Goal: Information Seeking & Learning: Learn about a topic

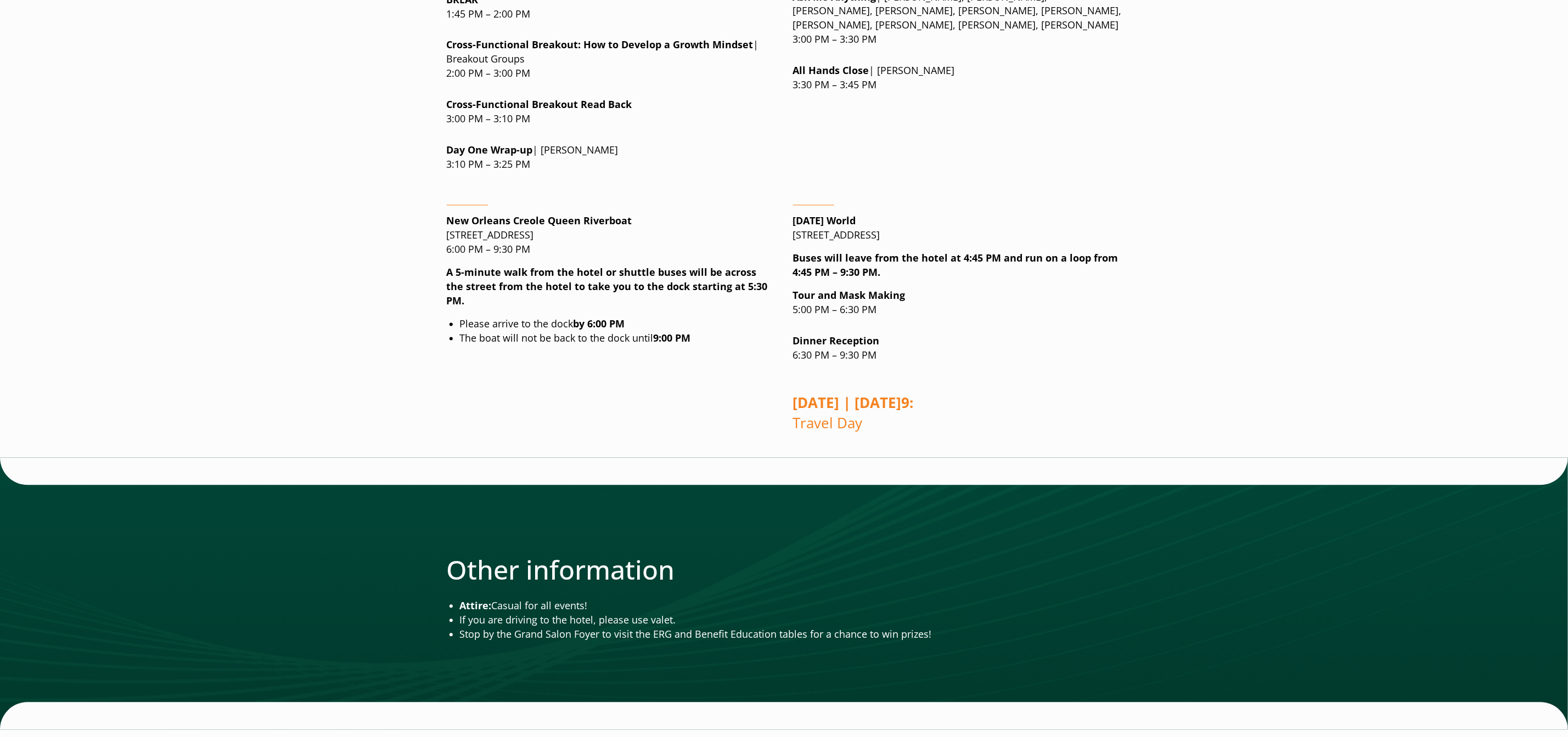
scroll to position [1583, 0]
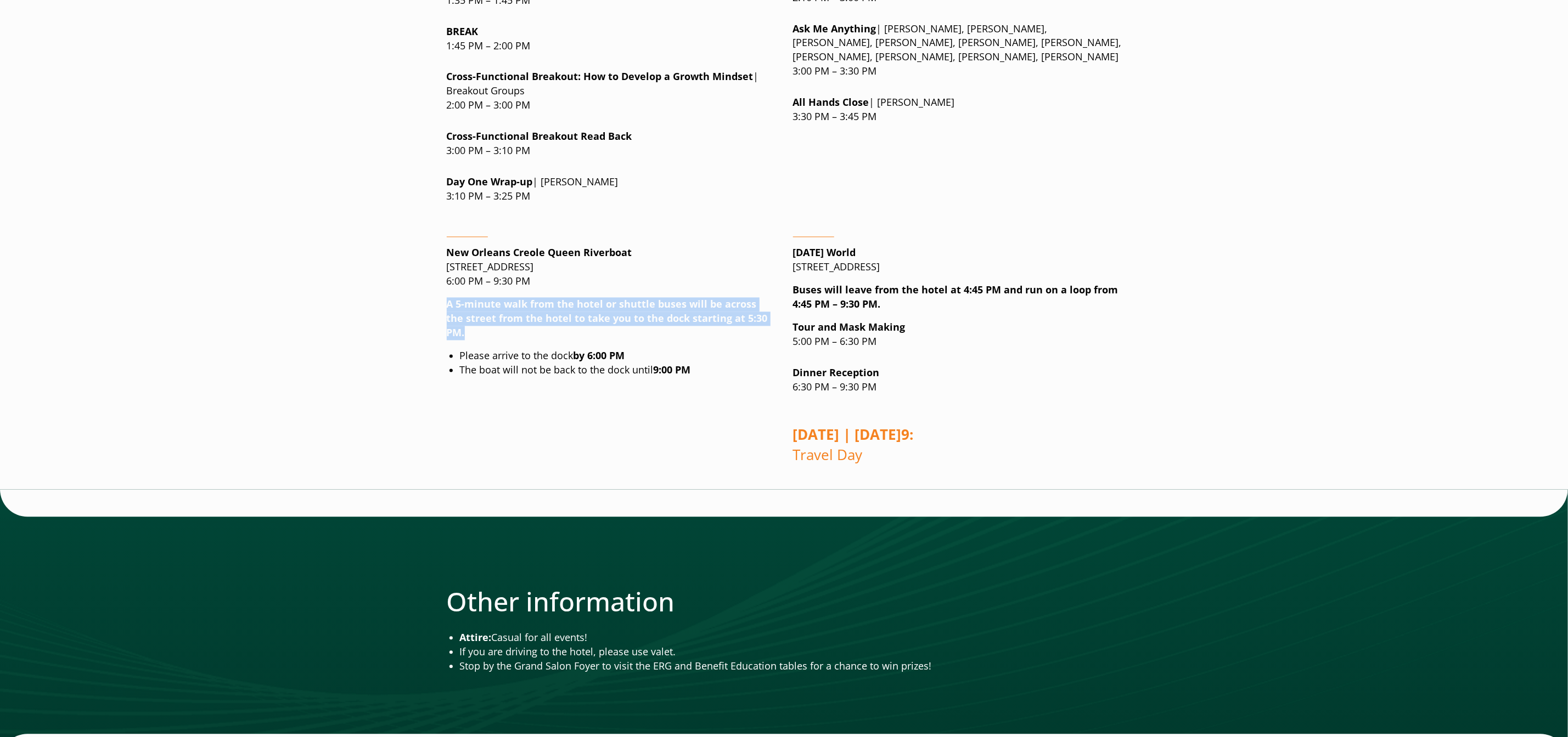
drag, startPoint x: 767, startPoint y: 237, endPoint x: 427, endPoint y: 221, distance: 340.4
click at [427, 221] on div "2025 Welcome to All Hands [PERSON_NAME] Omni [GEOGRAPHIC_DATA] [STREET_ADDRESS]…" at bounding box center [784, 677] width 720 height 4259
copy strong "A 5-minute walk from the hotel or shuttle buses will be across the street from …"
click at [463, 245] on p "New Orleans Creole Queen Riverboat 1 Poydras St., New Orleans, LA 70130 6:00 PM…" at bounding box center [610, 267] width 328 height 43
drag, startPoint x: 616, startPoint y: 224, endPoint x: 777, endPoint y: 234, distance: 161.3
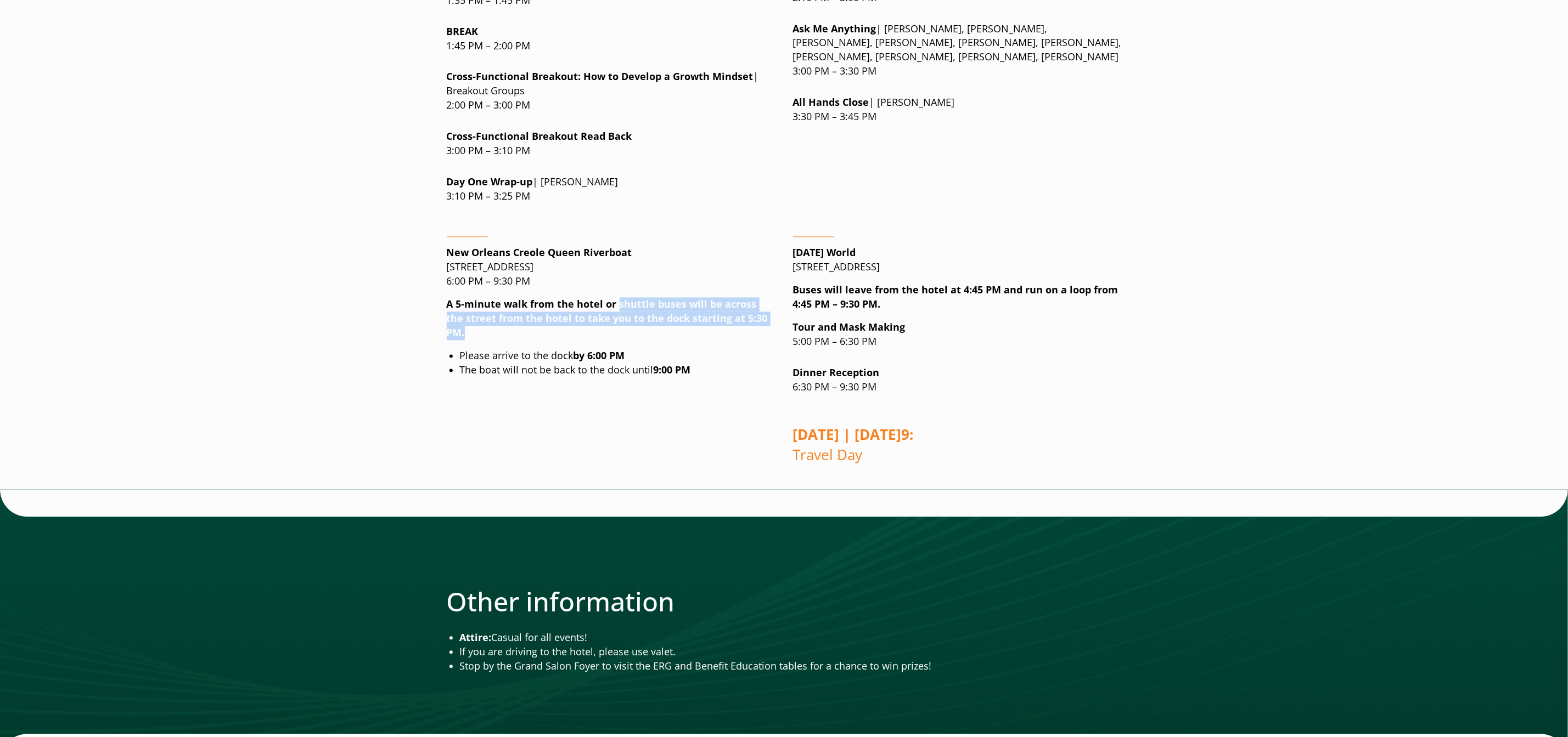
click at [777, 234] on div "New Orleans Creole Queen Riverboat 1 Poydras St., New Orleans, LA 70130 6:00 PM…" at bounding box center [784, 351] width 675 height 247
copy strong "shuttle buses will be across the street from the hotel to take you to the dock …"
drag, startPoint x: 895, startPoint y: 229, endPoint x: 787, endPoint y: 206, distance: 110.4
click at [787, 228] on div "New Orleans Creole Queen Riverboat 1 Poydras St., New Orleans, LA 70130 6:00 PM…" at bounding box center [784, 351] width 675 height 247
copy p "Buses will leave from the hotel at 4:45 PM and run on a loop from 4:45 PM – 9:3…"
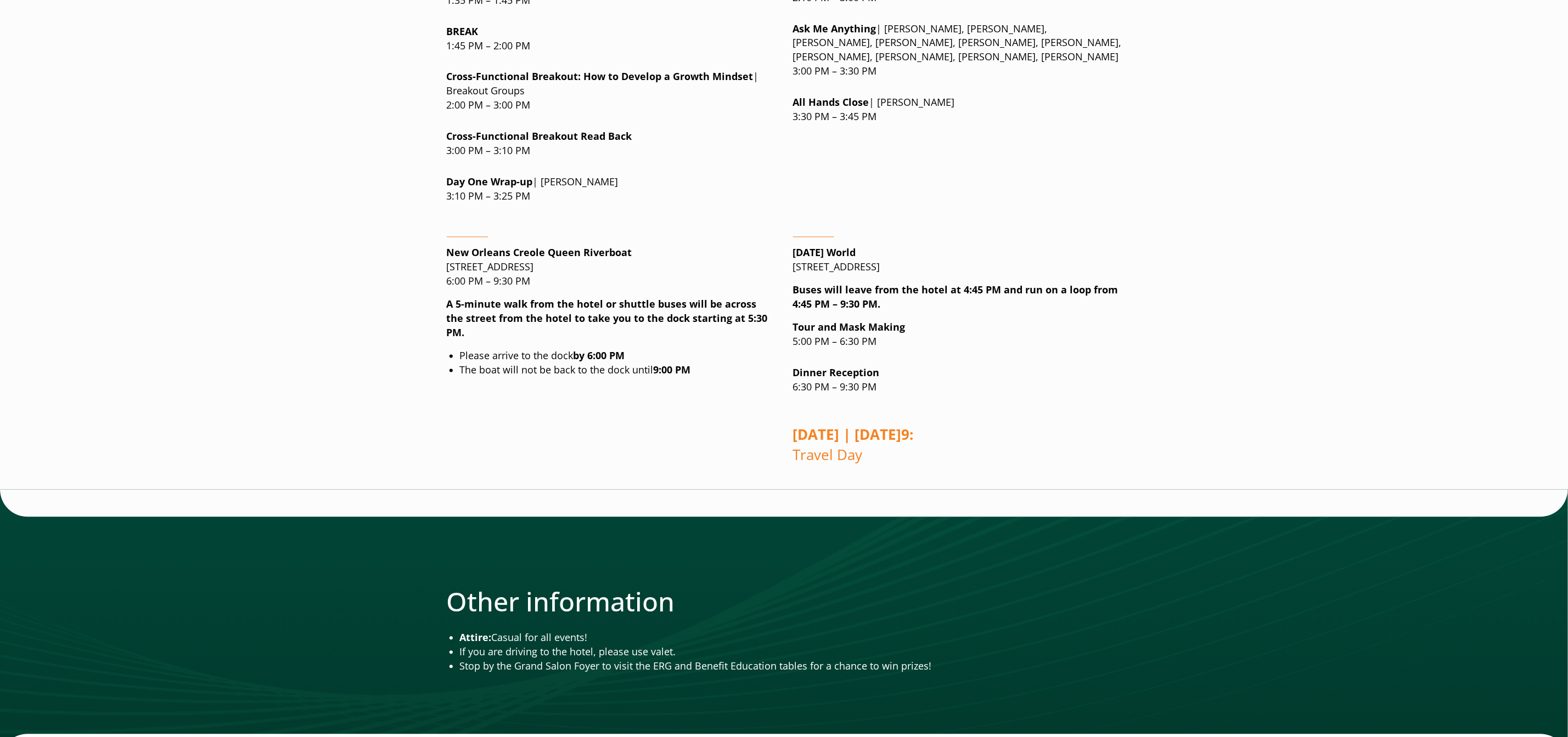
click at [587, 313] on div "New Orleans Creole Queen Riverboat 1 Poydras St., New Orleans, LA 70130 6:00 PM…" at bounding box center [610, 351] width 328 height 247
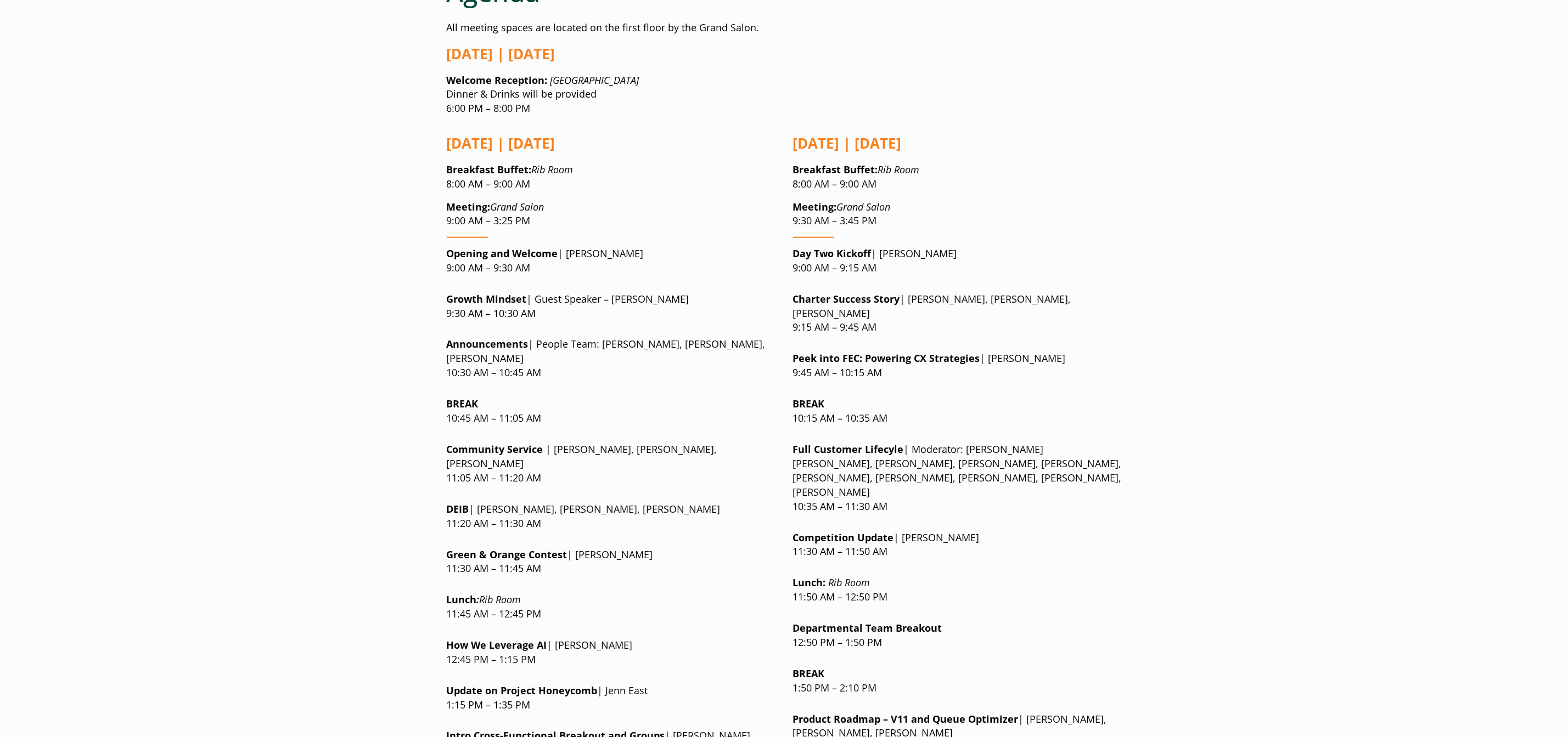
scroll to position [1267, 0]
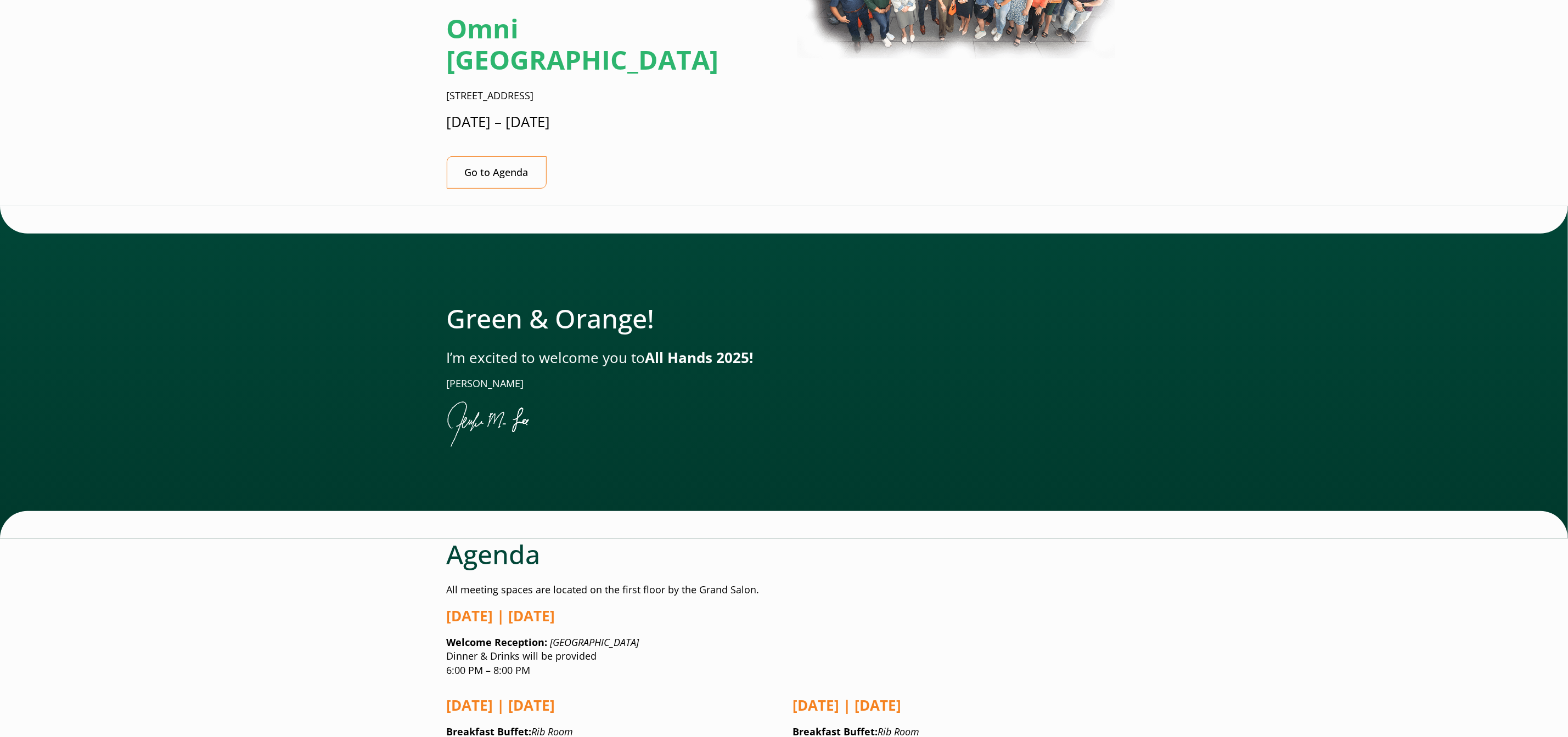
scroll to position [256, 7]
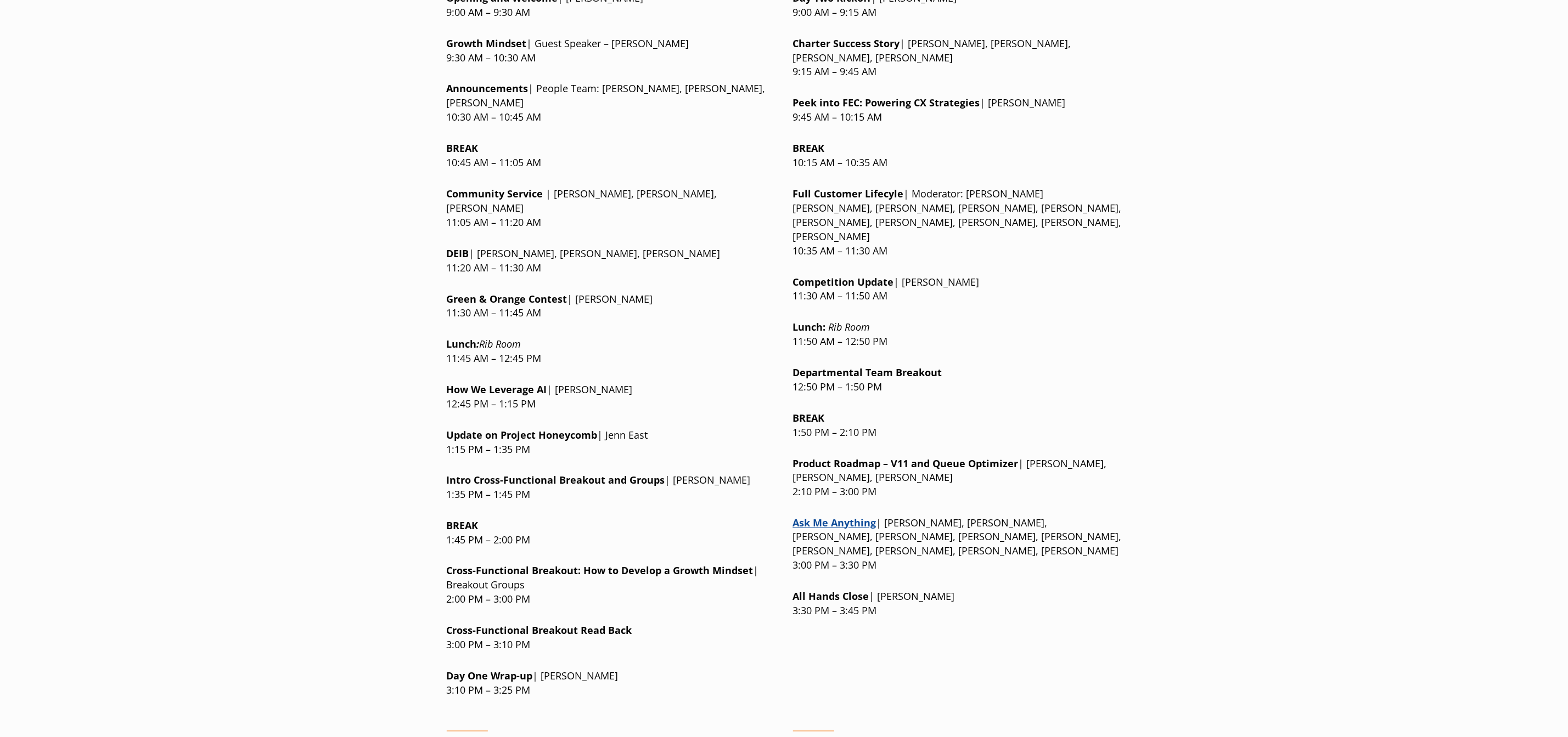
scroll to position [1095, 7]
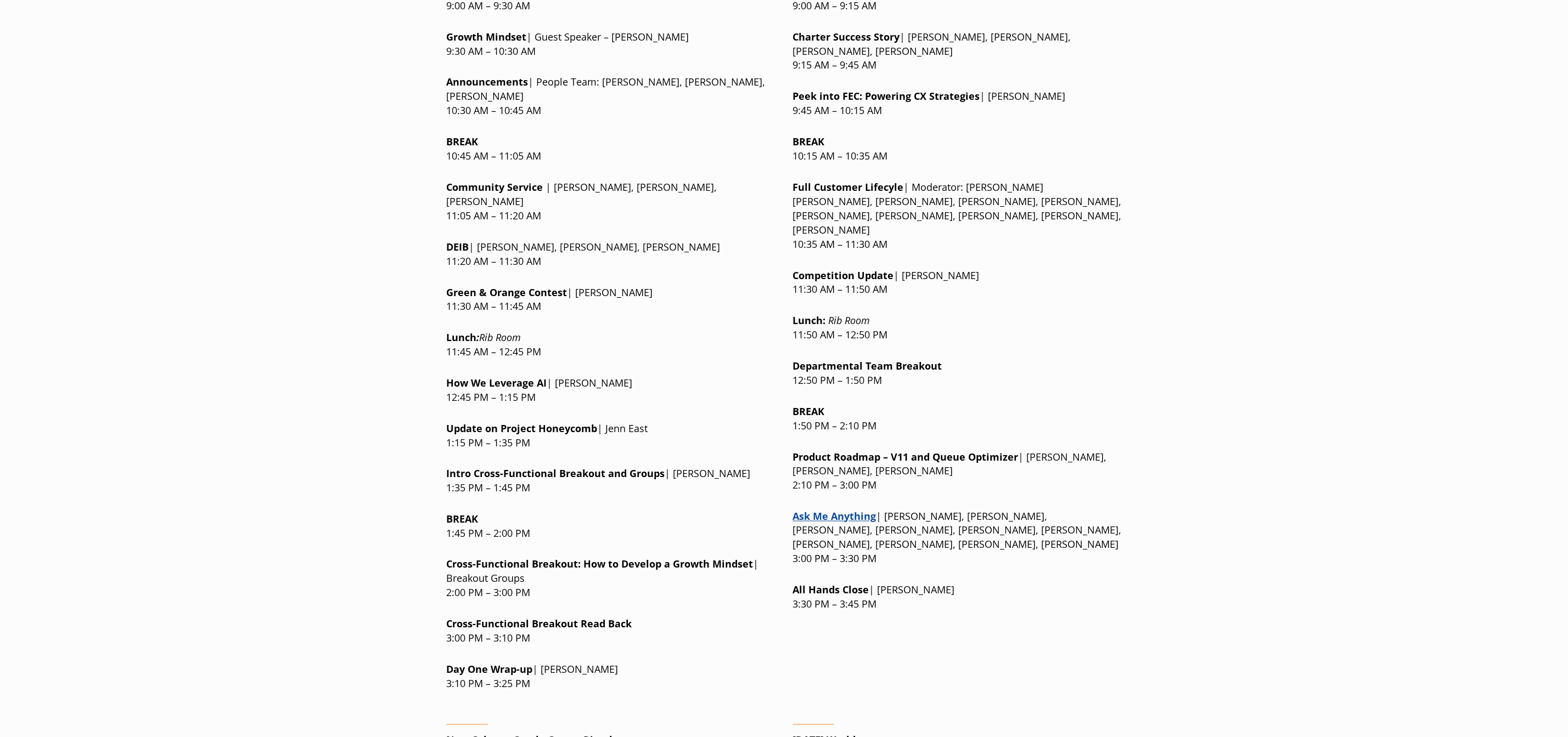
click at [818, 510] on link "Ask Me Anything" at bounding box center [835, 517] width 84 height 13
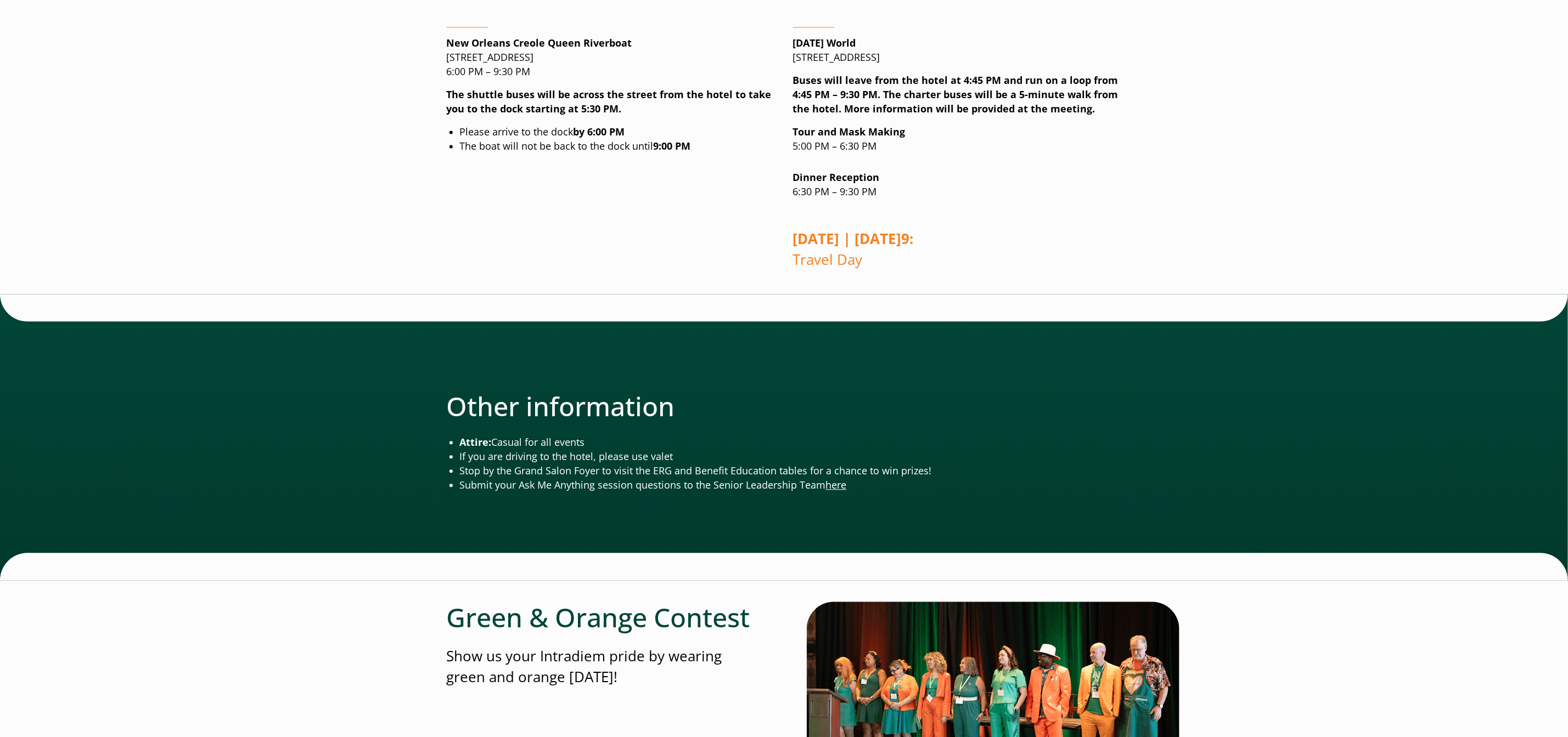
scroll to position [1795, 7]
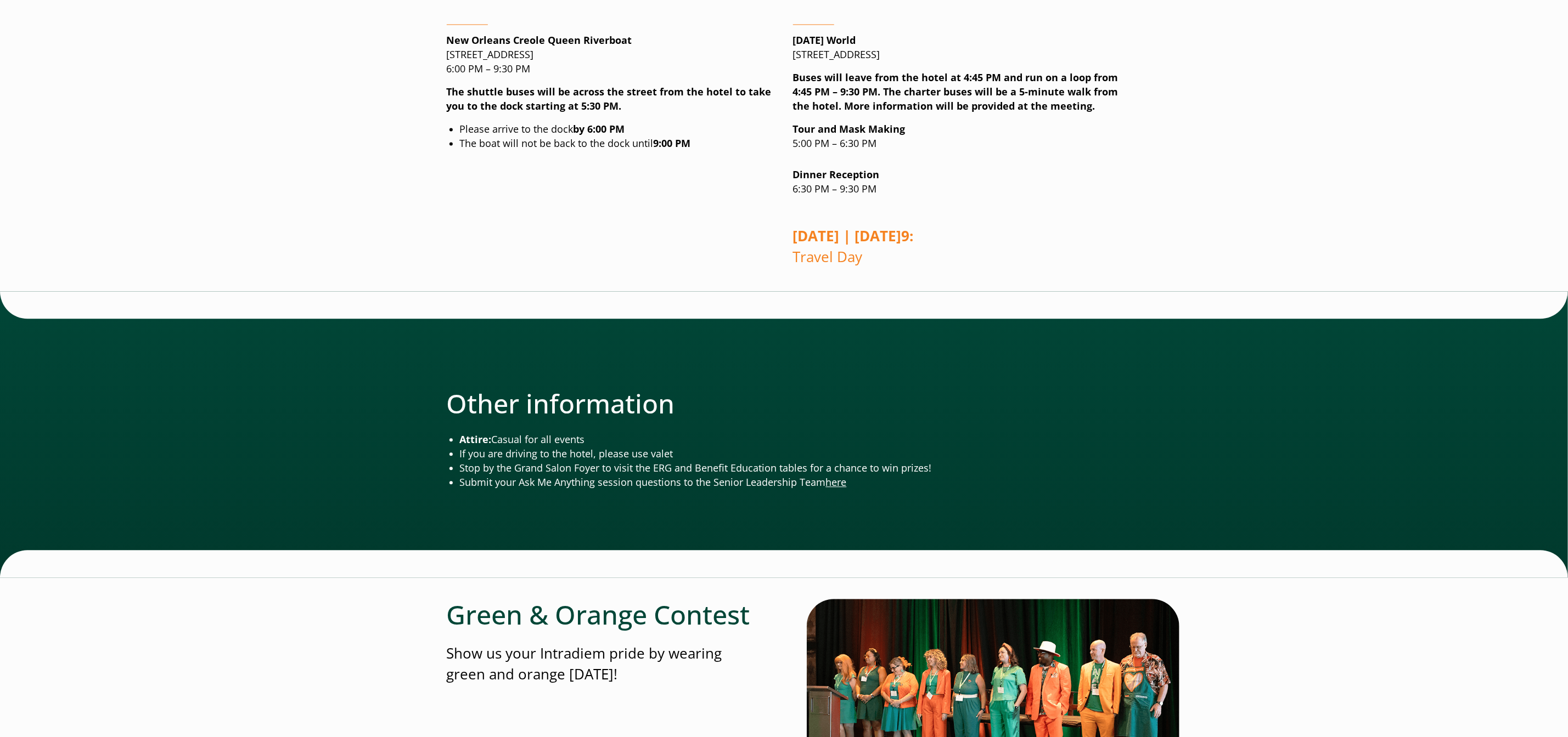
click at [833, 476] on link "here" at bounding box center [836, 482] width 20 height 13
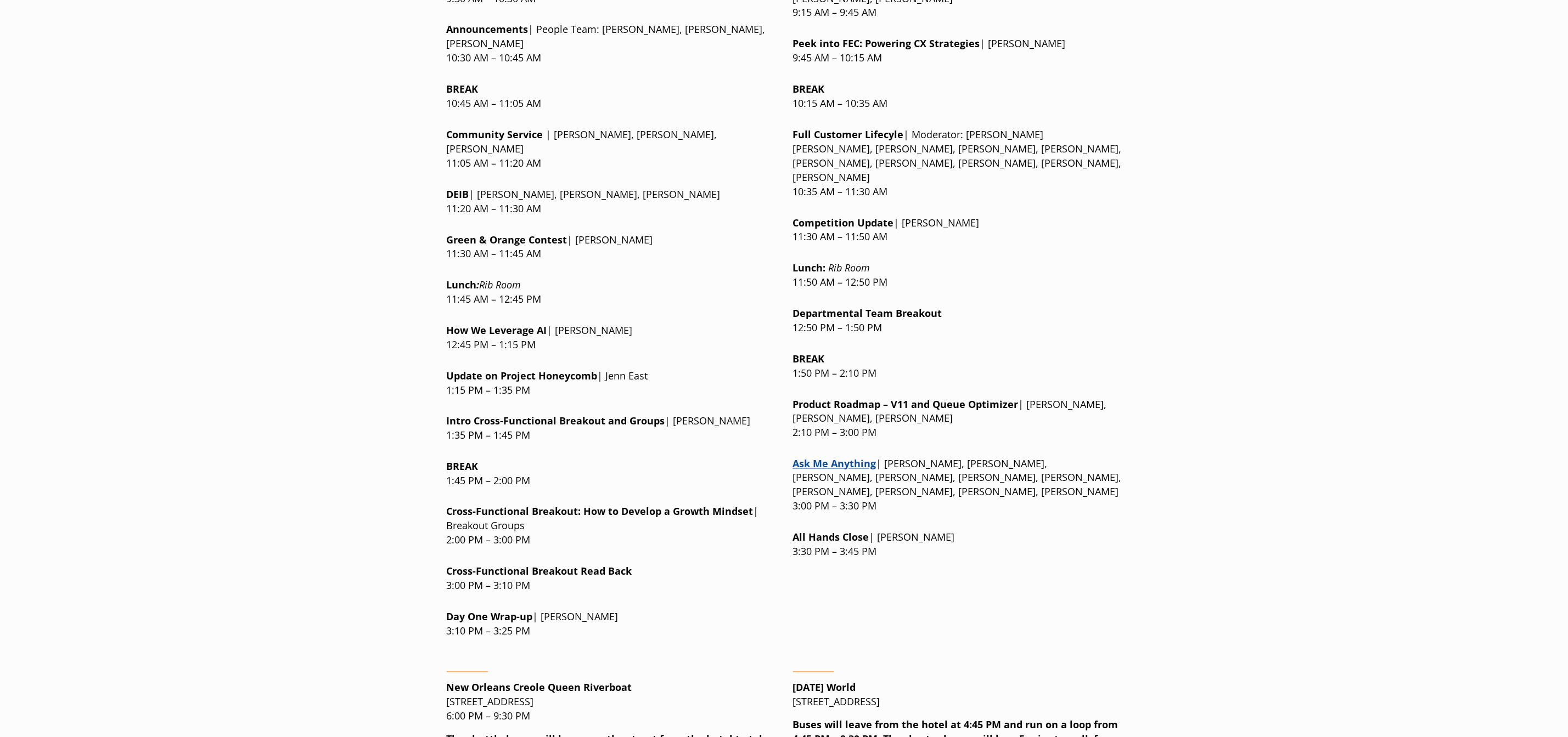
scroll to position [1158, 7]
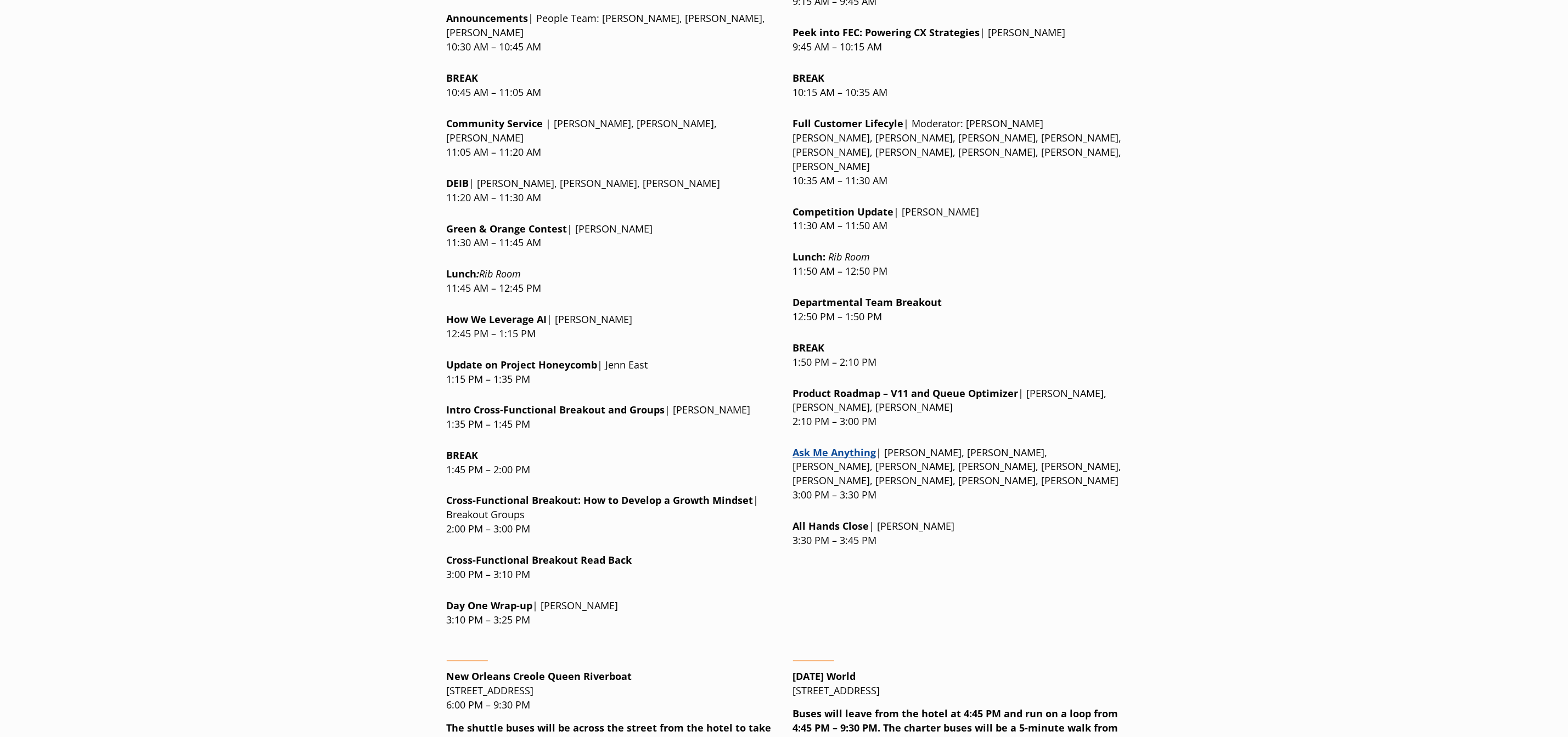
click at [806, 446] on link "Ask Me Anything" at bounding box center [835, 453] width 84 height 13
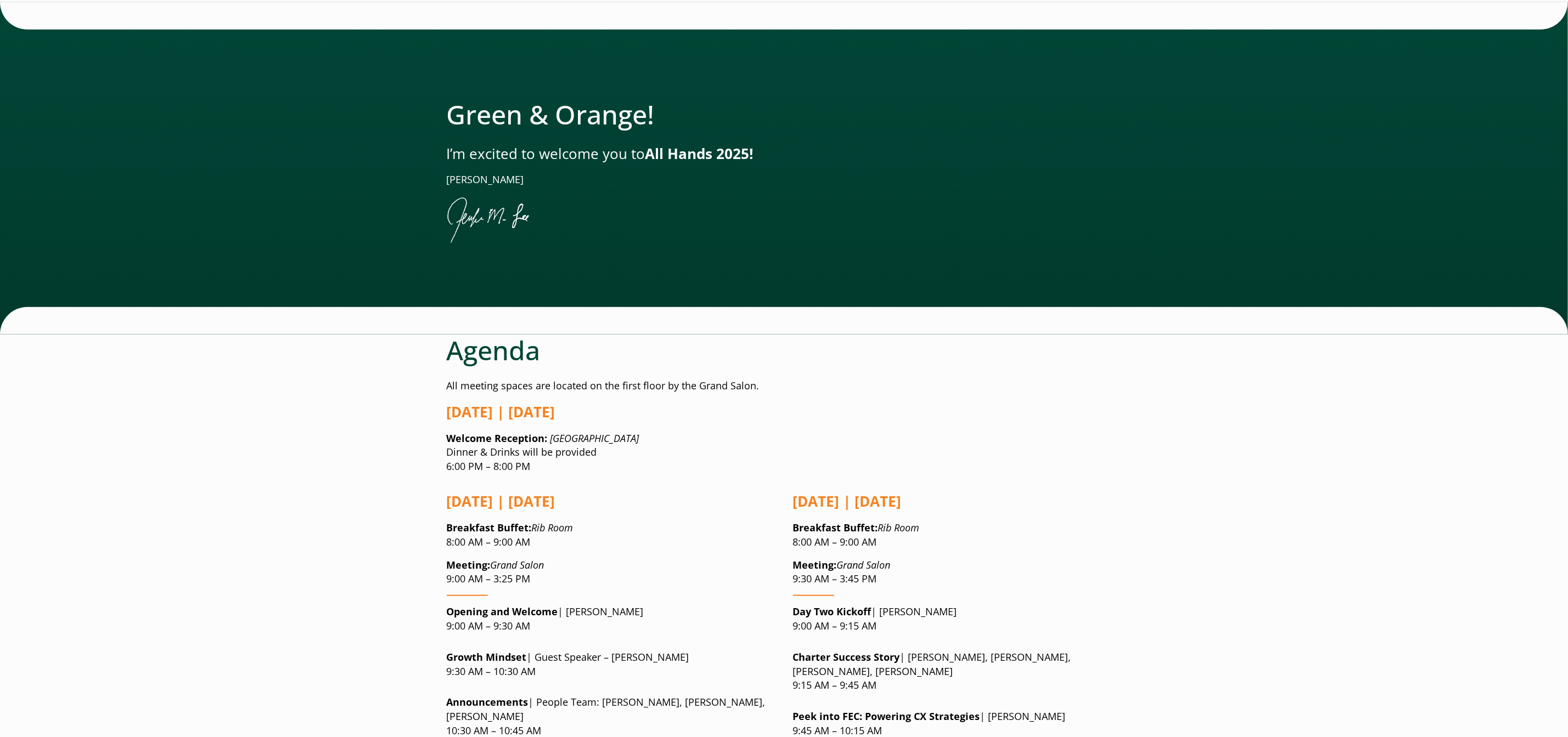
scroll to position [694, 7]
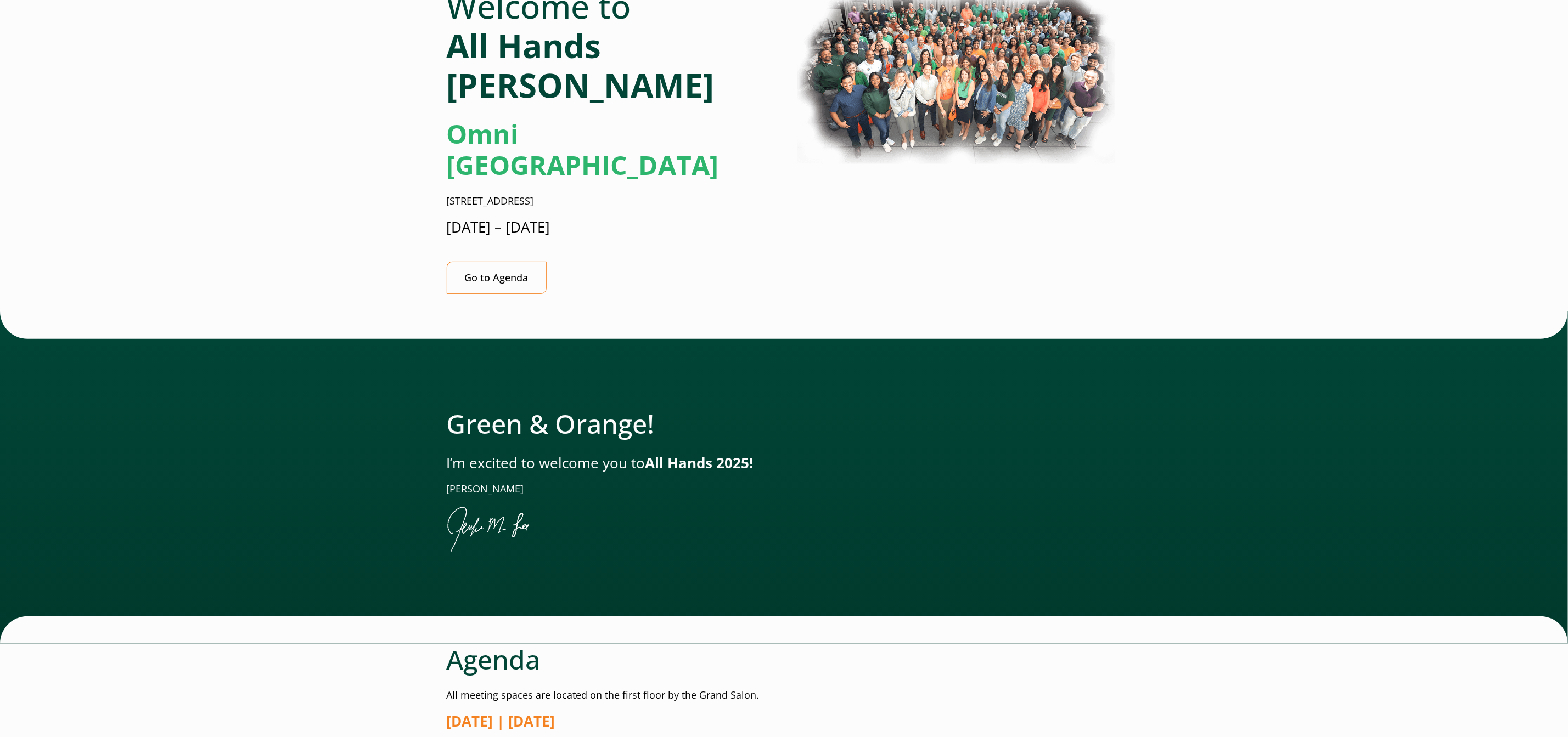
scroll to position [0, 7]
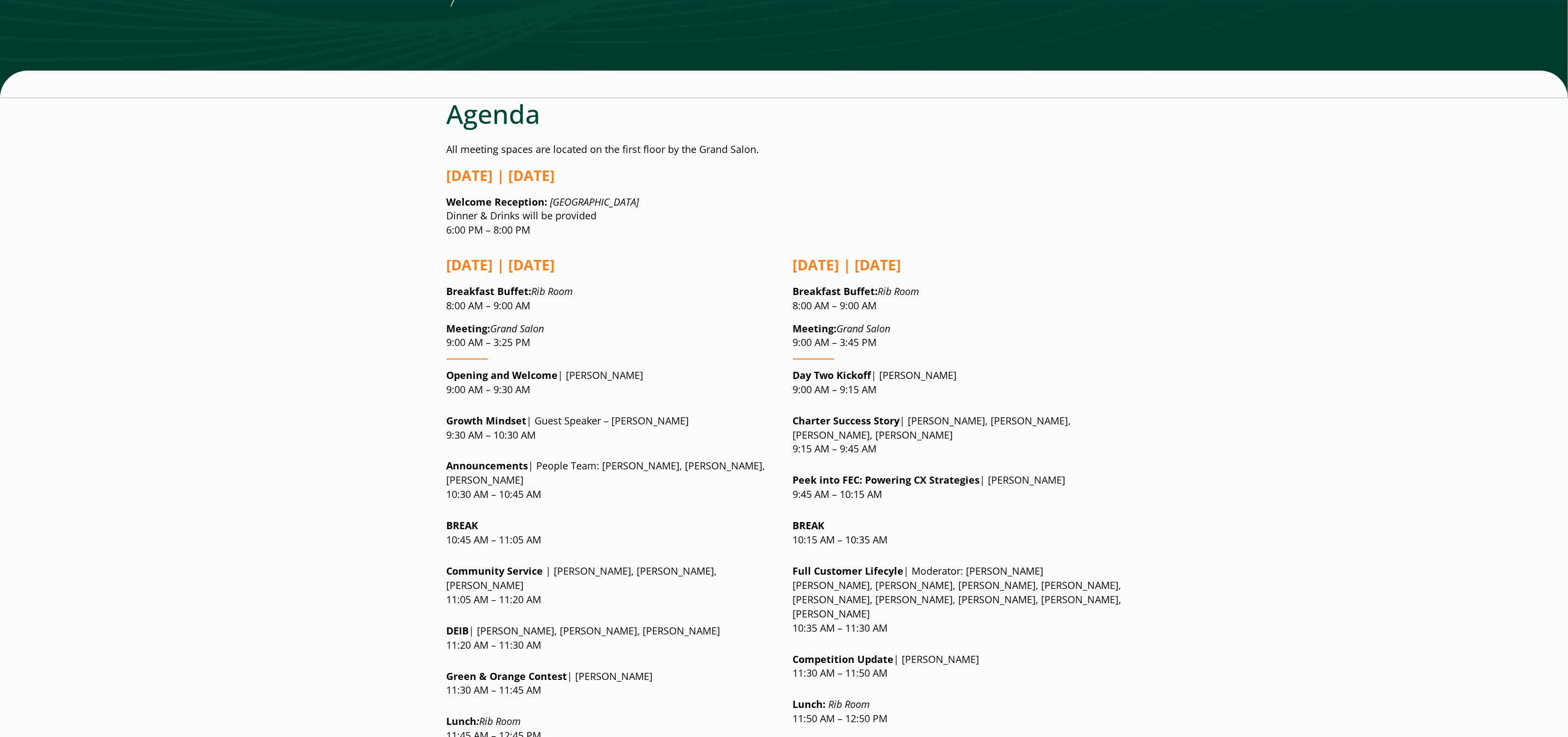
scroll to position [710, 0]
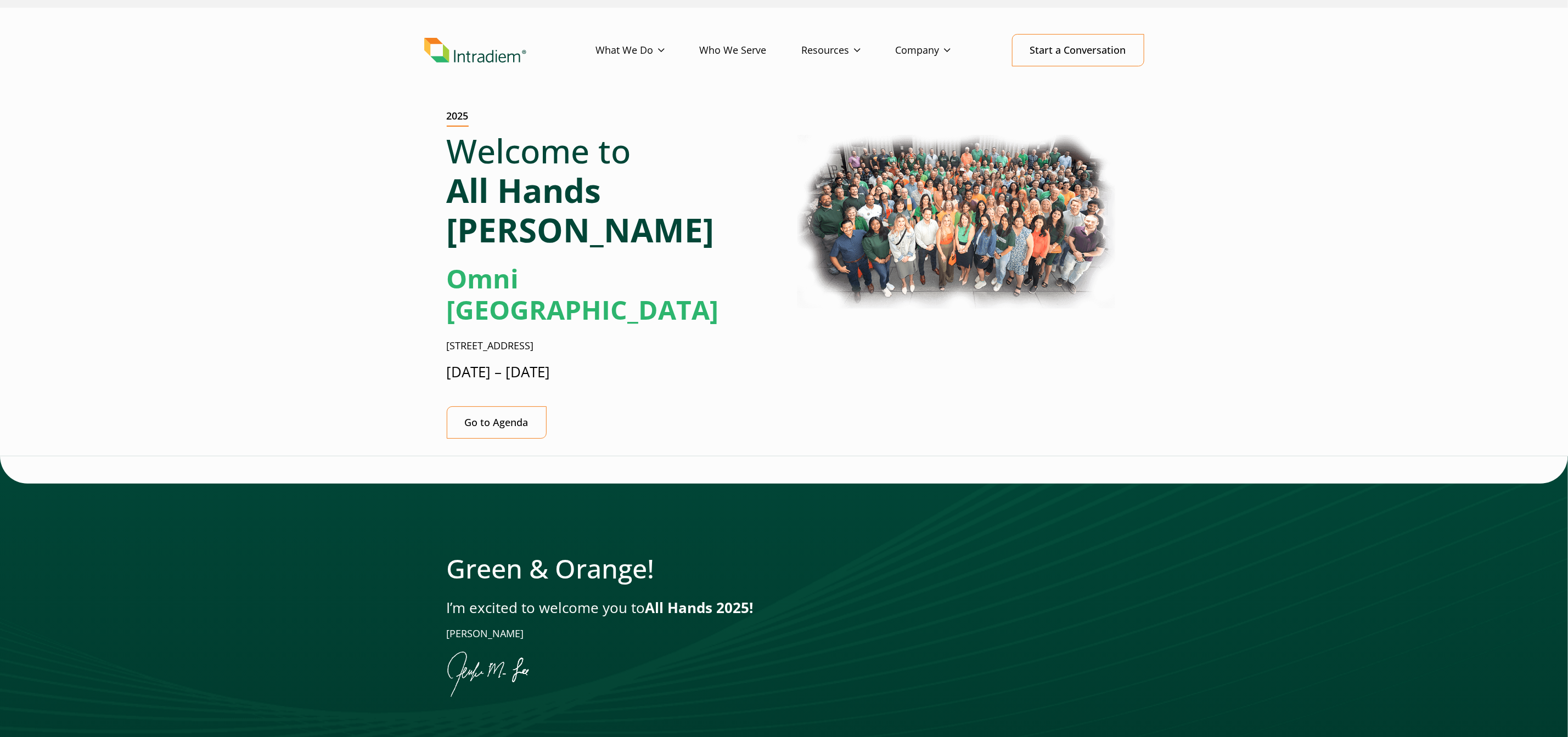
scroll to position [0, 0]
